Goal: Use online tool/utility: Utilize a website feature to perform a specific function

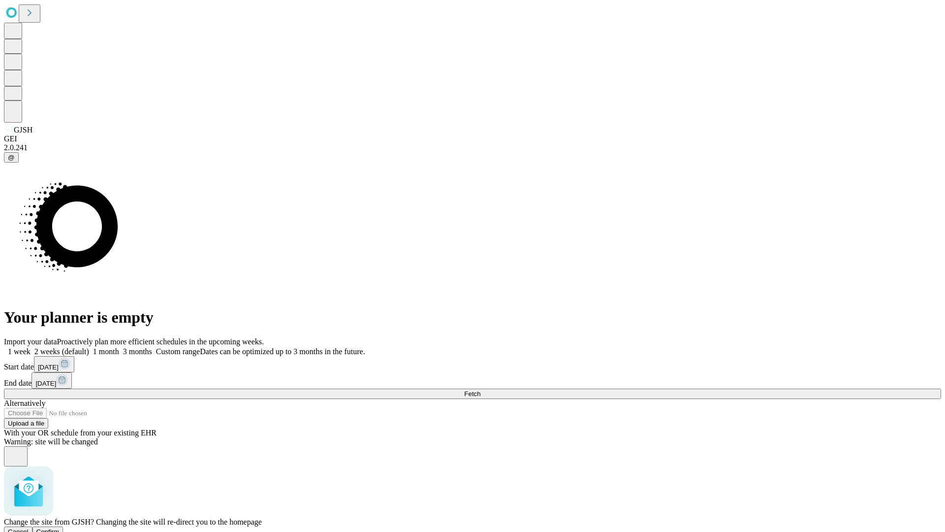
click at [60, 528] on span "Confirm" at bounding box center [47, 531] width 23 height 7
click at [31, 347] on label "1 week" at bounding box center [17, 351] width 27 height 8
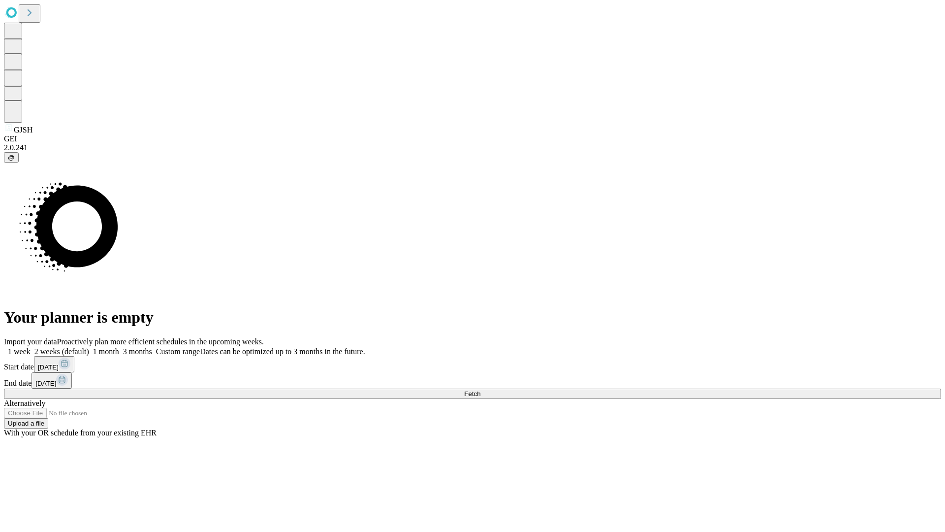
click at [480, 390] on span "Fetch" at bounding box center [472, 393] width 16 height 7
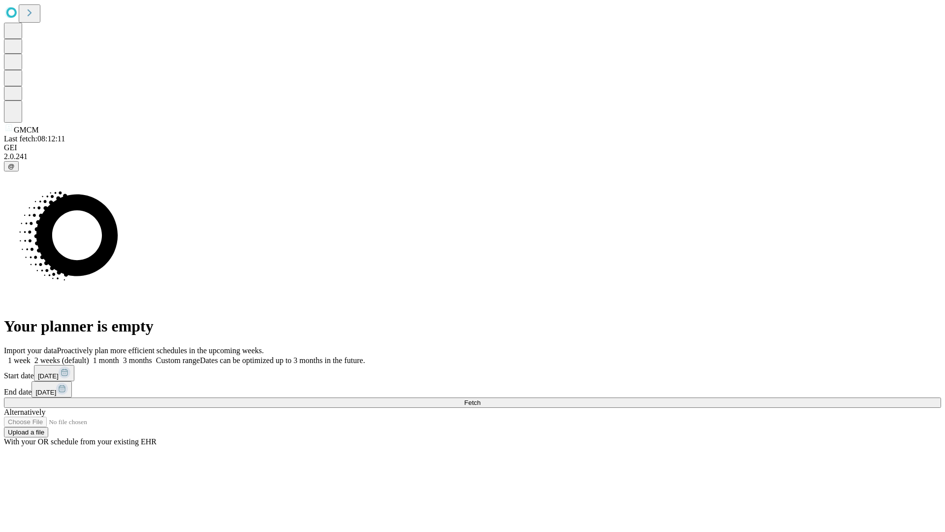
click at [31, 356] on label "1 week" at bounding box center [17, 360] width 27 height 8
click at [480, 399] on span "Fetch" at bounding box center [472, 402] width 16 height 7
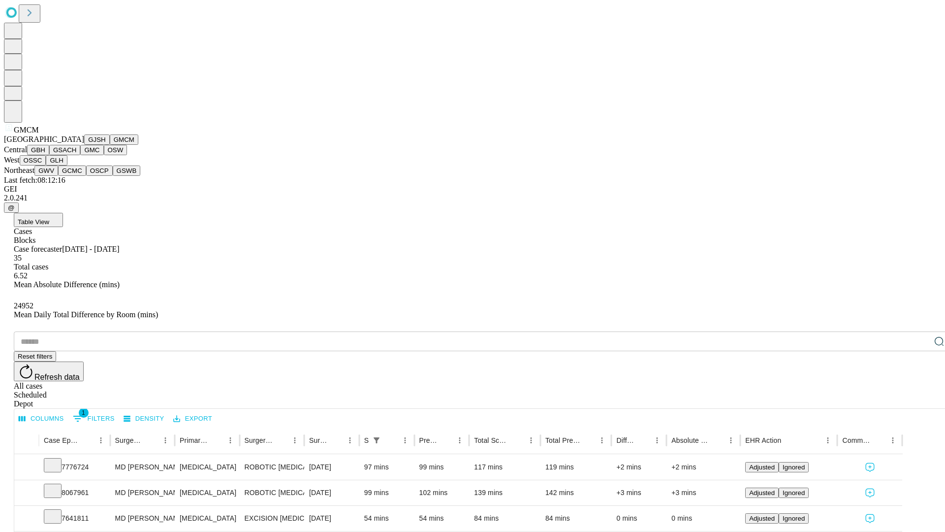
click at [49, 155] on button "GBH" at bounding box center [38, 150] width 22 height 10
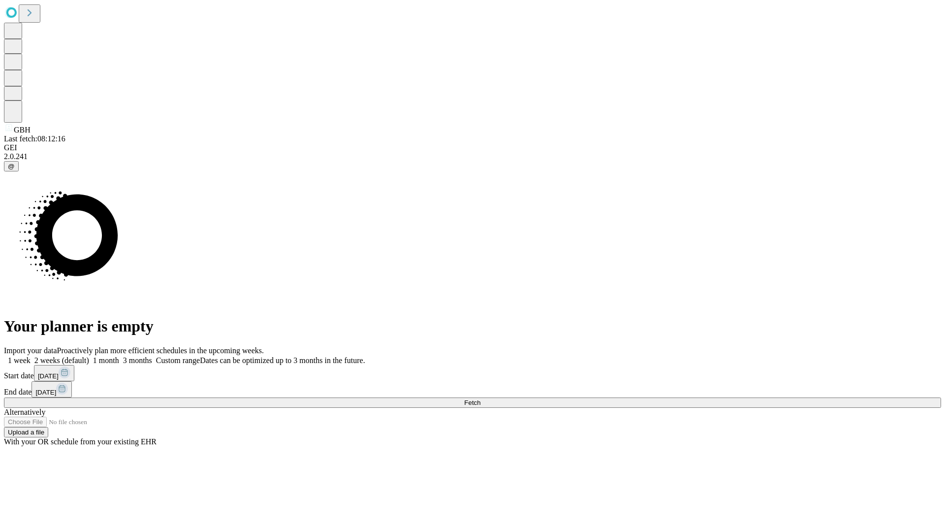
click at [31, 356] on label "1 week" at bounding box center [17, 360] width 27 height 8
click at [480, 399] on span "Fetch" at bounding box center [472, 402] width 16 height 7
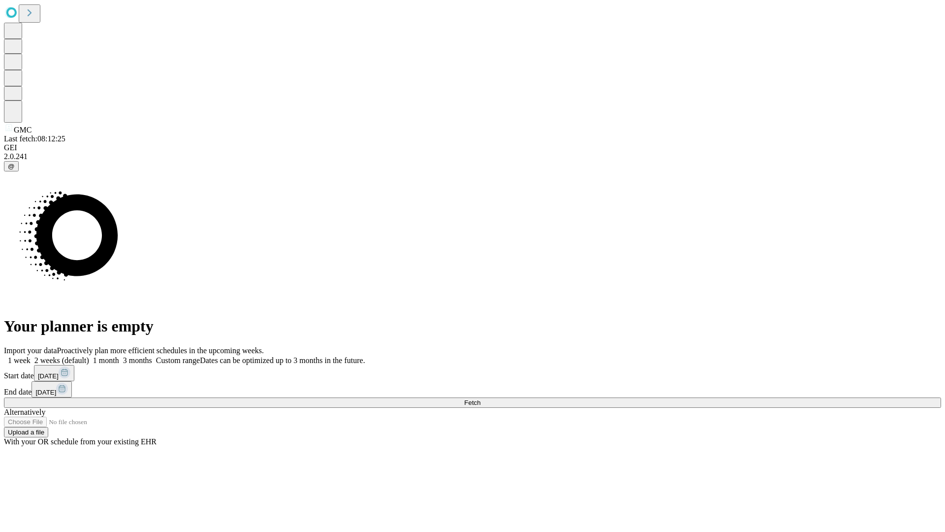
click at [31, 356] on label "1 week" at bounding box center [17, 360] width 27 height 8
click at [480, 399] on span "Fetch" at bounding box center [472, 402] width 16 height 7
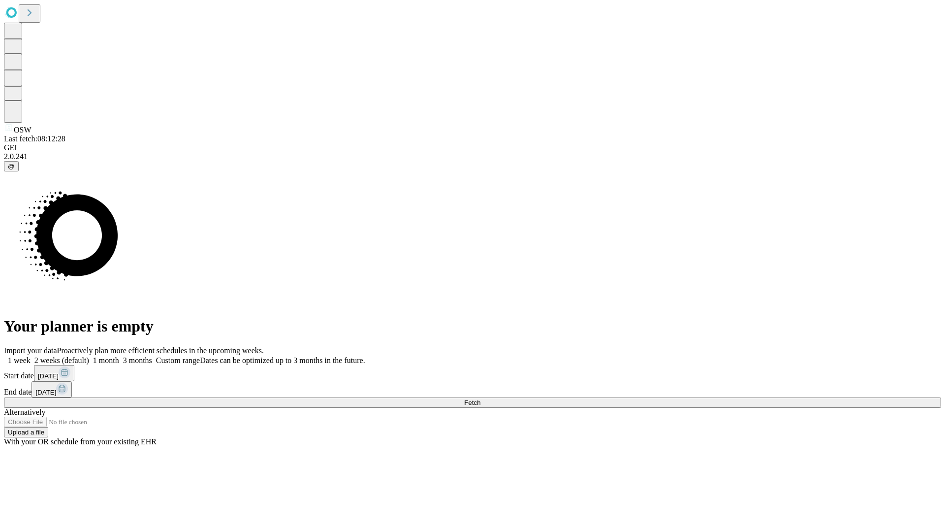
click at [31, 356] on label "1 week" at bounding box center [17, 360] width 27 height 8
click at [480, 399] on span "Fetch" at bounding box center [472, 402] width 16 height 7
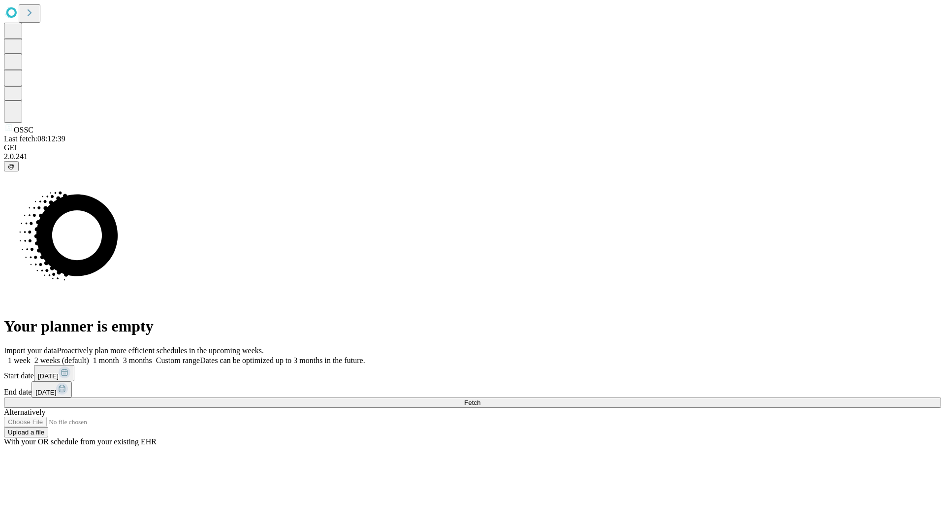
click at [31, 356] on label "1 week" at bounding box center [17, 360] width 27 height 8
click at [480, 399] on span "Fetch" at bounding box center [472, 402] width 16 height 7
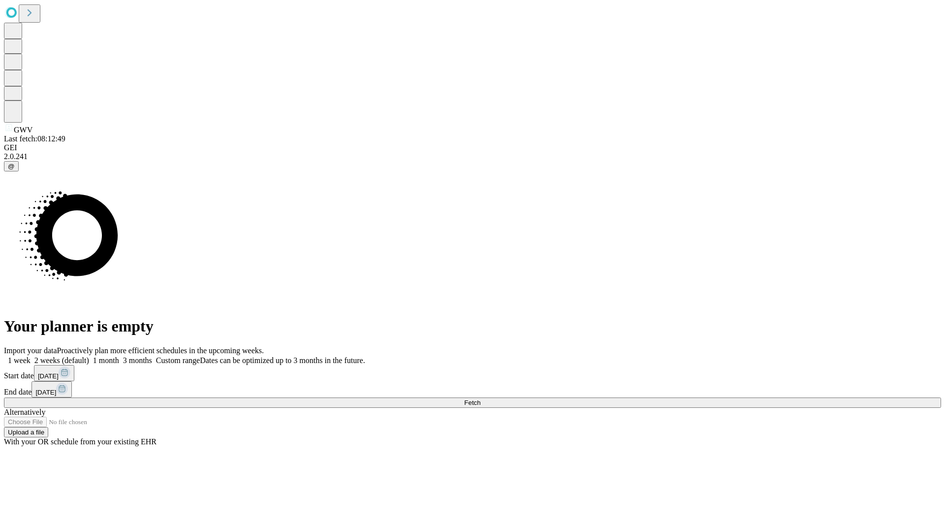
click at [480, 399] on span "Fetch" at bounding box center [472, 402] width 16 height 7
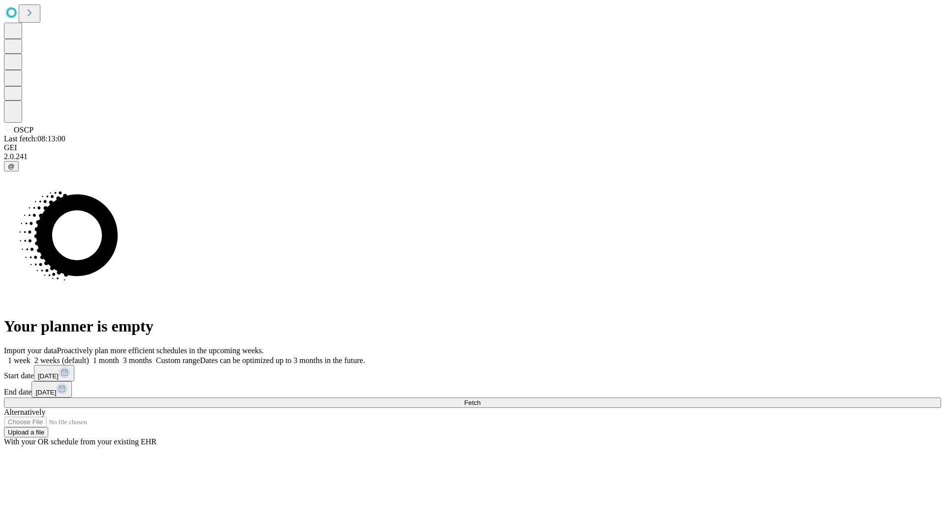
click at [31, 356] on label "1 week" at bounding box center [17, 360] width 27 height 8
click at [480, 399] on span "Fetch" at bounding box center [472, 402] width 16 height 7
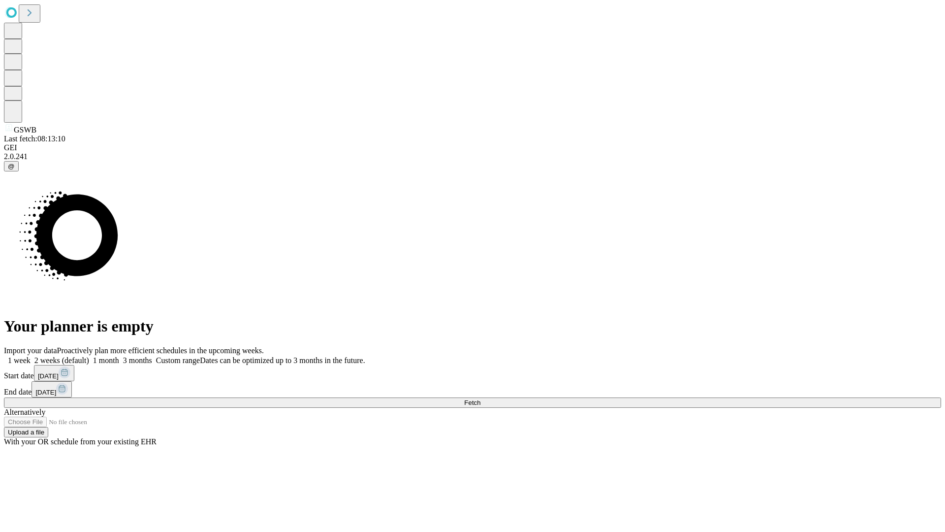
click at [31, 356] on label "1 week" at bounding box center [17, 360] width 27 height 8
click at [480, 399] on span "Fetch" at bounding box center [472, 402] width 16 height 7
